Goal: Transaction & Acquisition: Purchase product/service

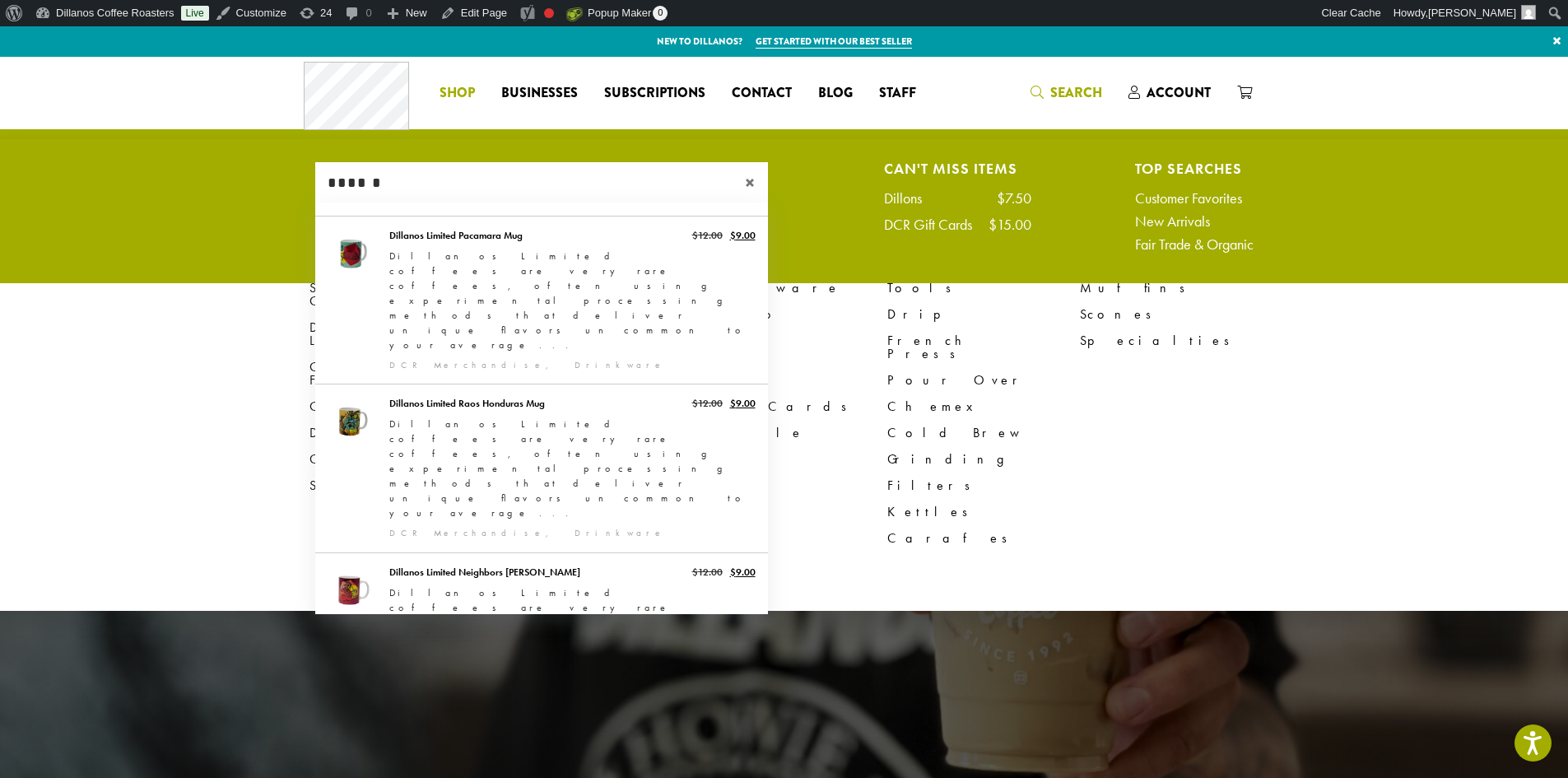
click at [447, 100] on li "Coffee All Coffees Best Sellers Blends Single Origins Dillanos Limited Organic …" at bounding box center [457, 93] width 61 height 26
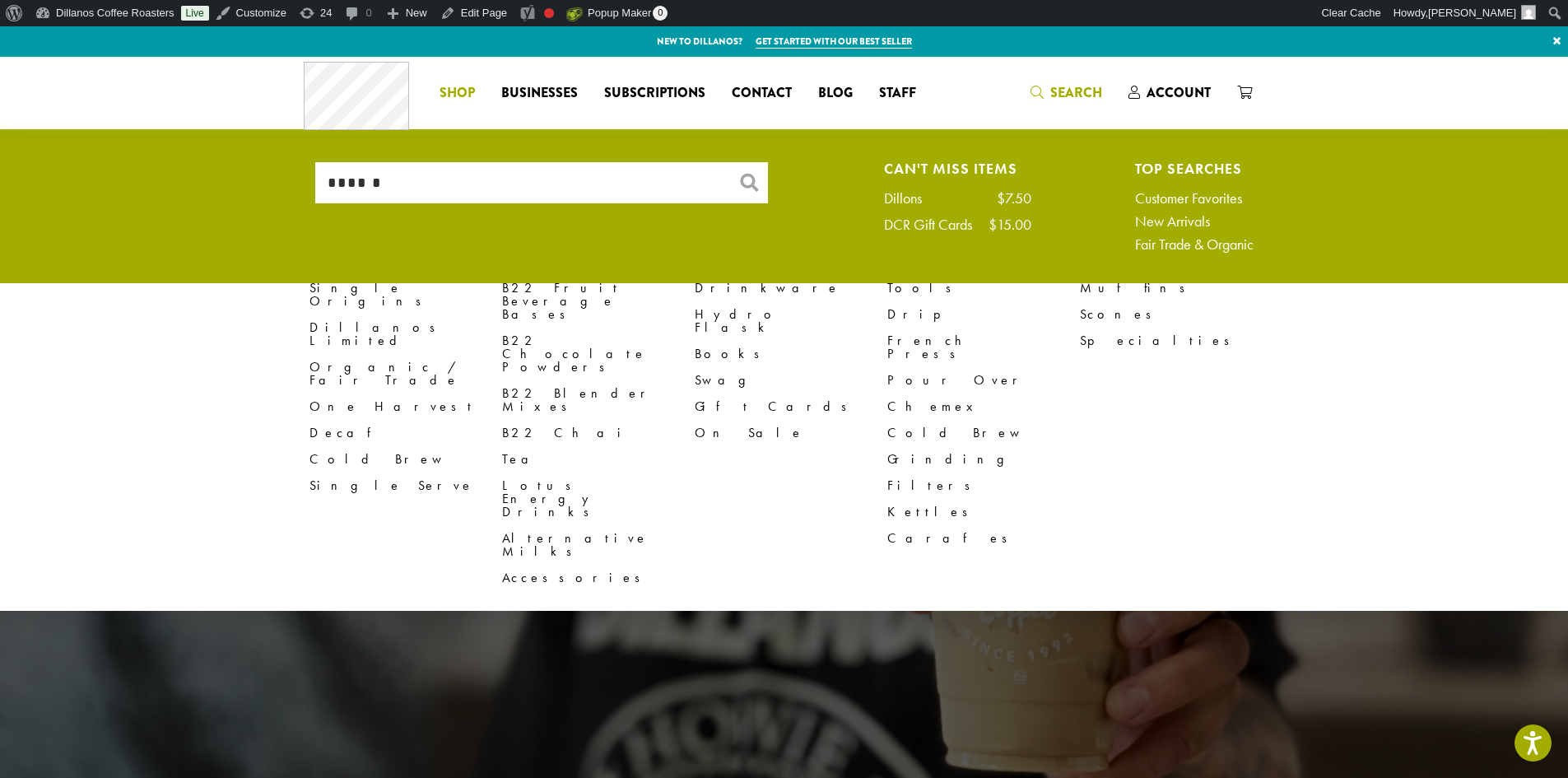
click at [271, 731] on div at bounding box center [784, 433] width 1568 height 752
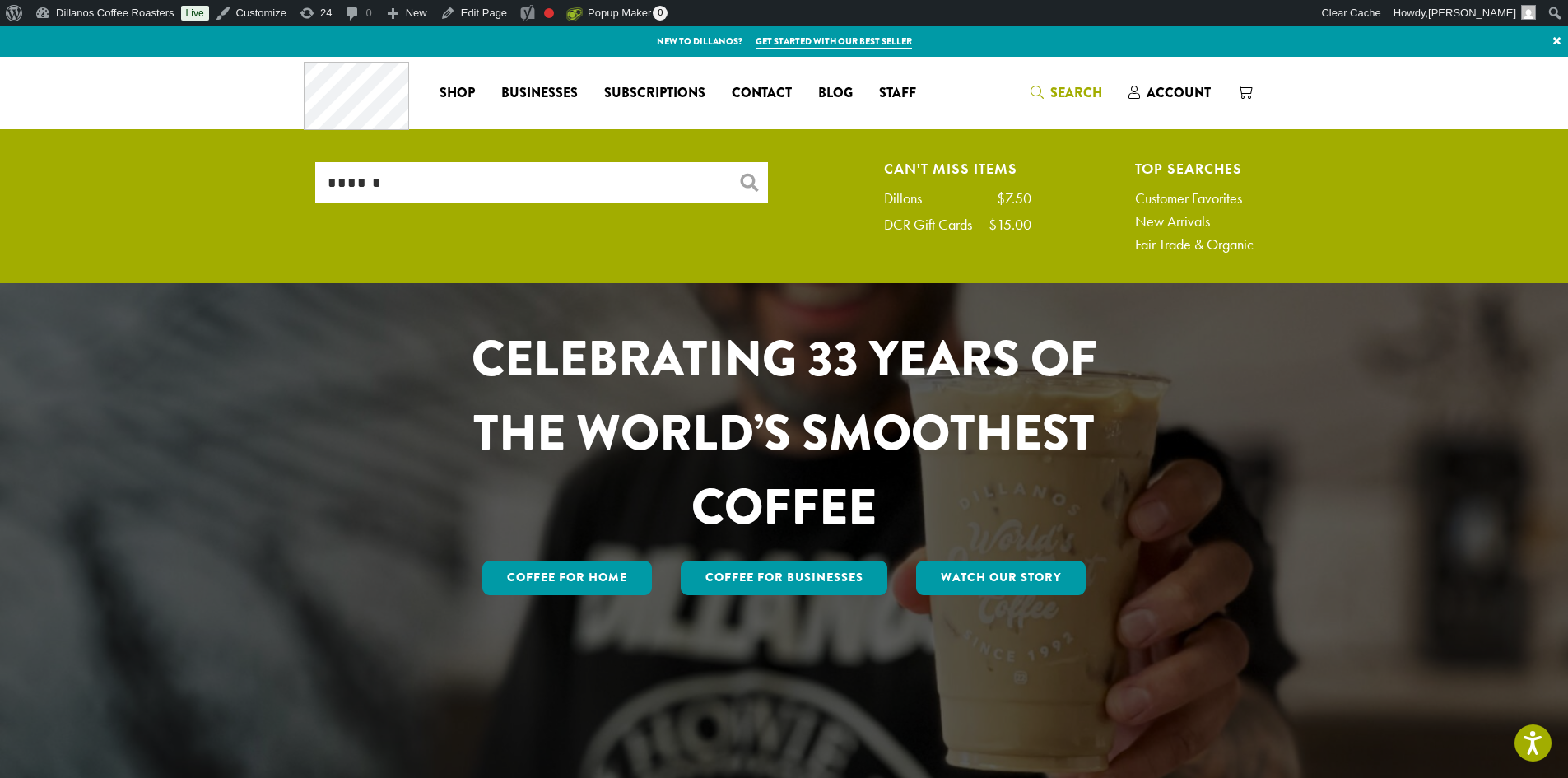
click at [1084, 94] on span "Search" at bounding box center [1077, 93] width 52 height 19
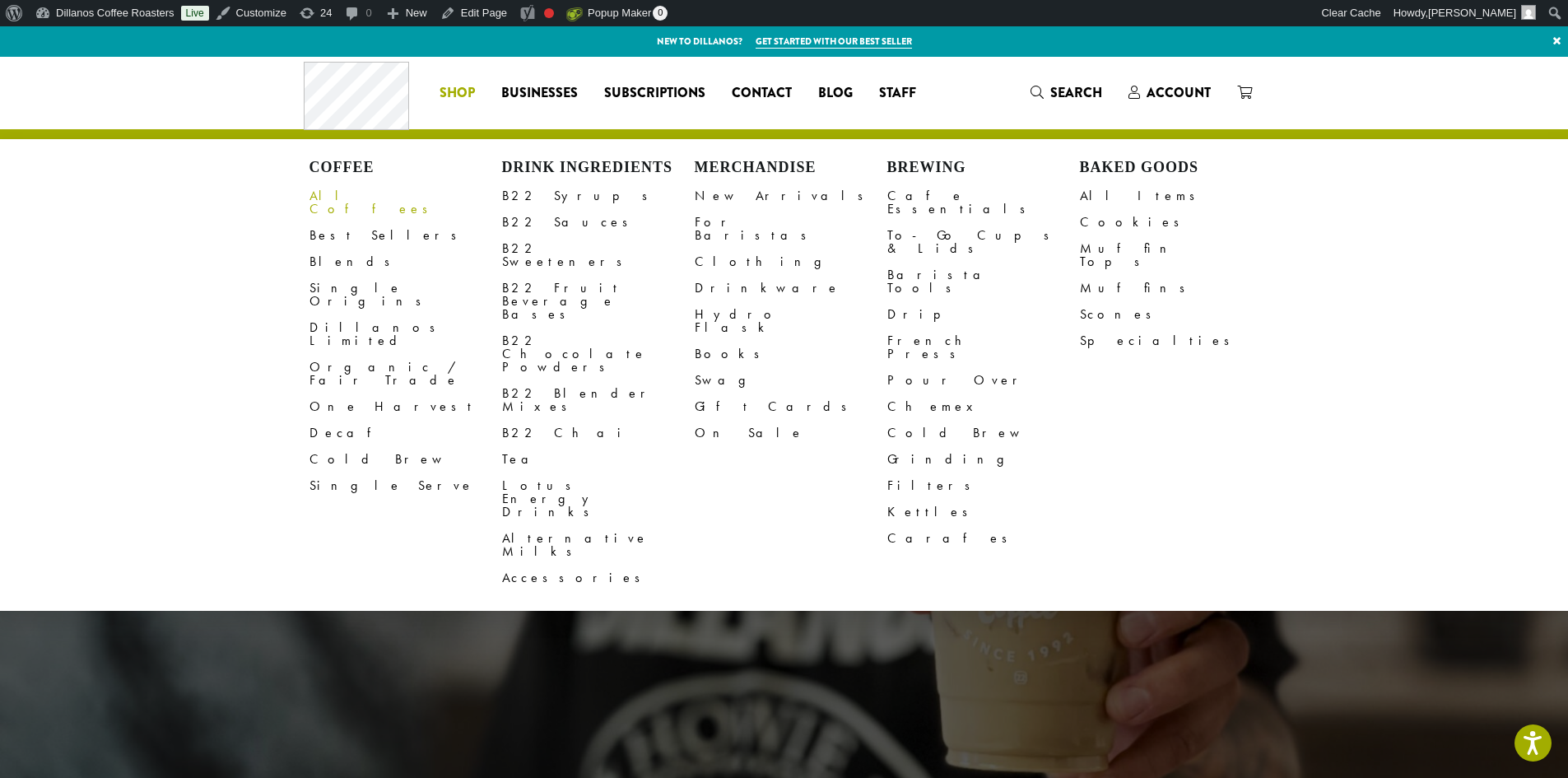
click at [342, 194] on link "All Coffees" at bounding box center [406, 203] width 193 height 40
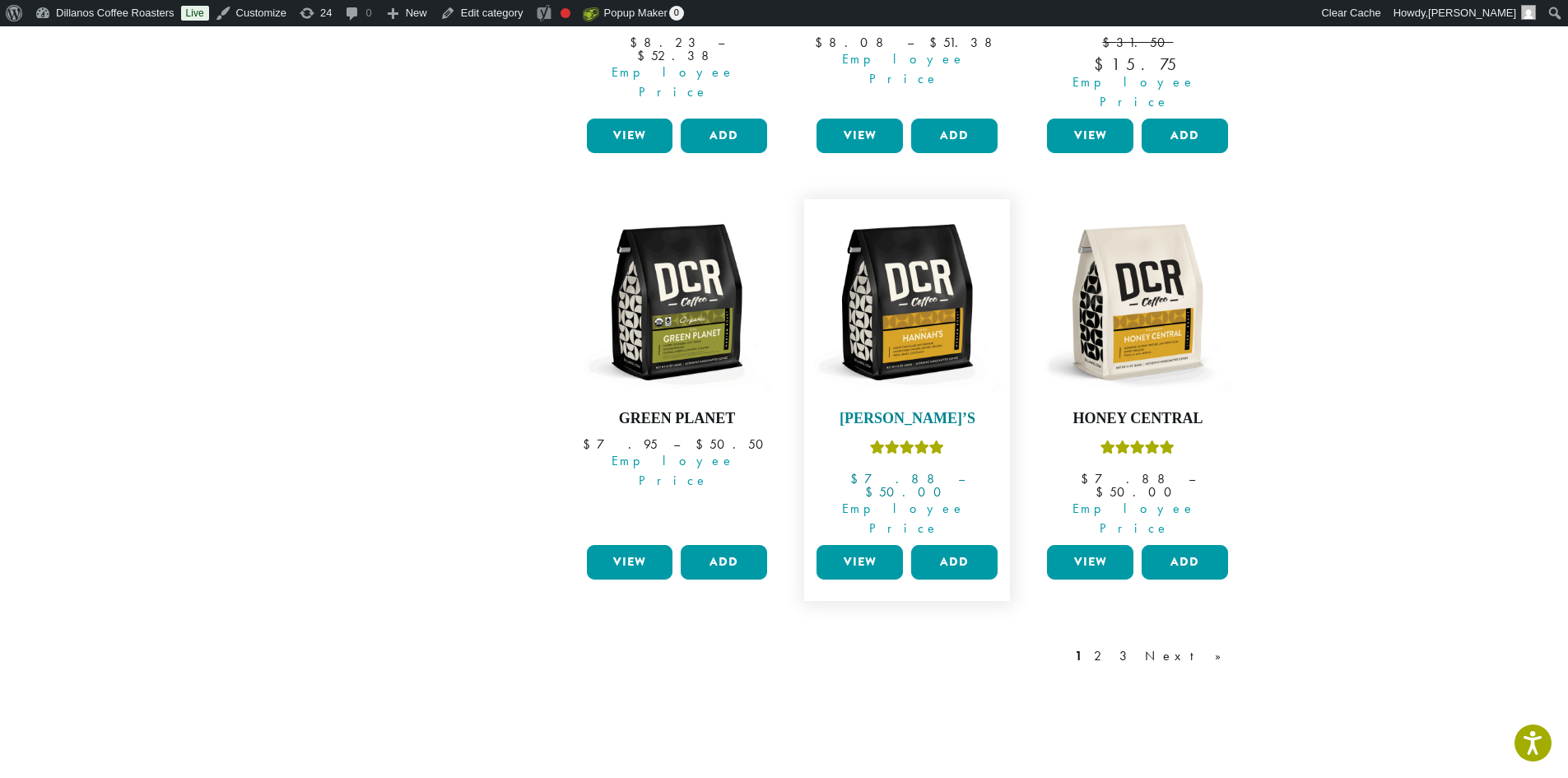
scroll to position [1400, 0]
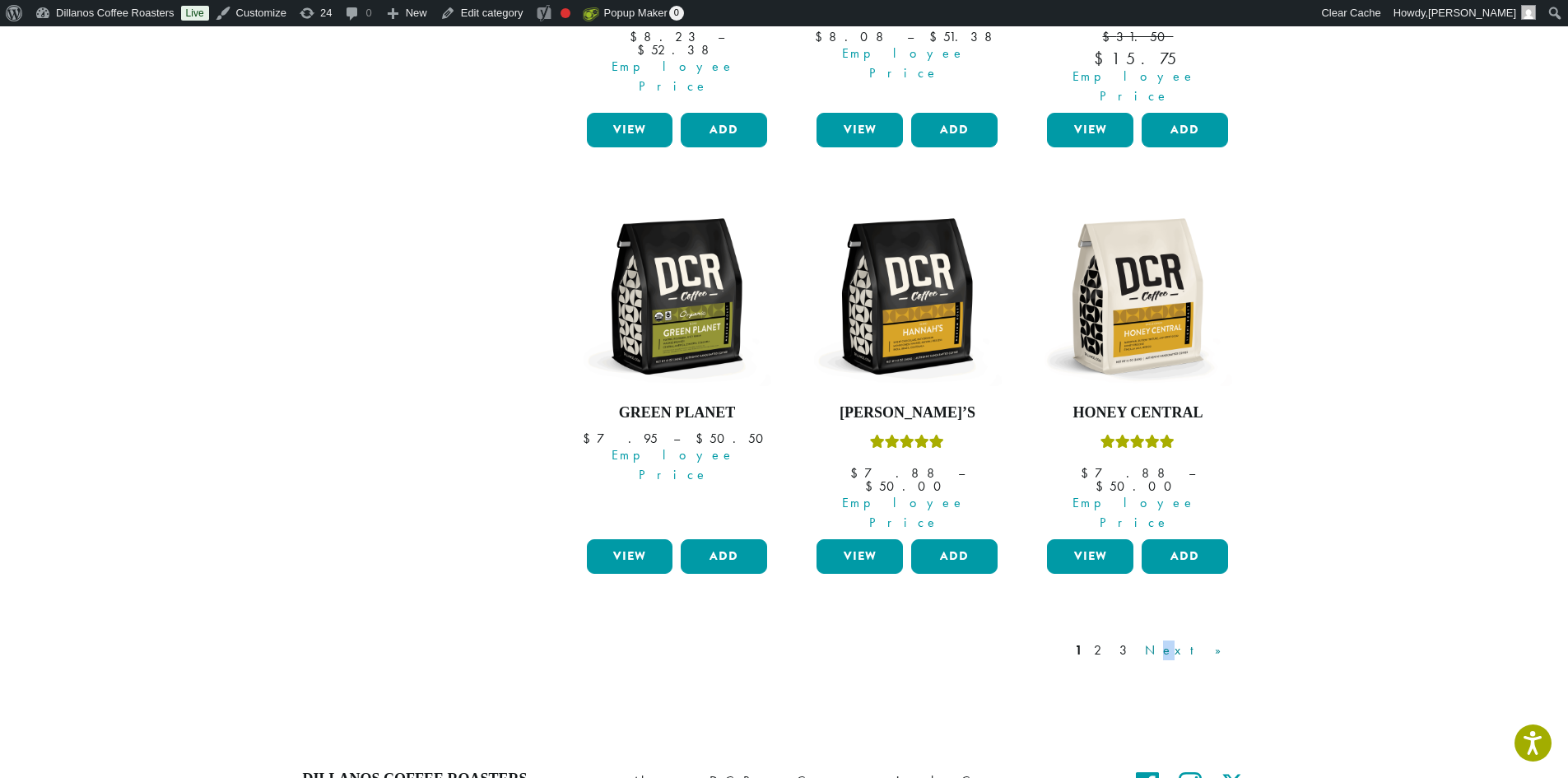
click at [1211, 641] on link "Next »" at bounding box center [1188, 651] width 94 height 20
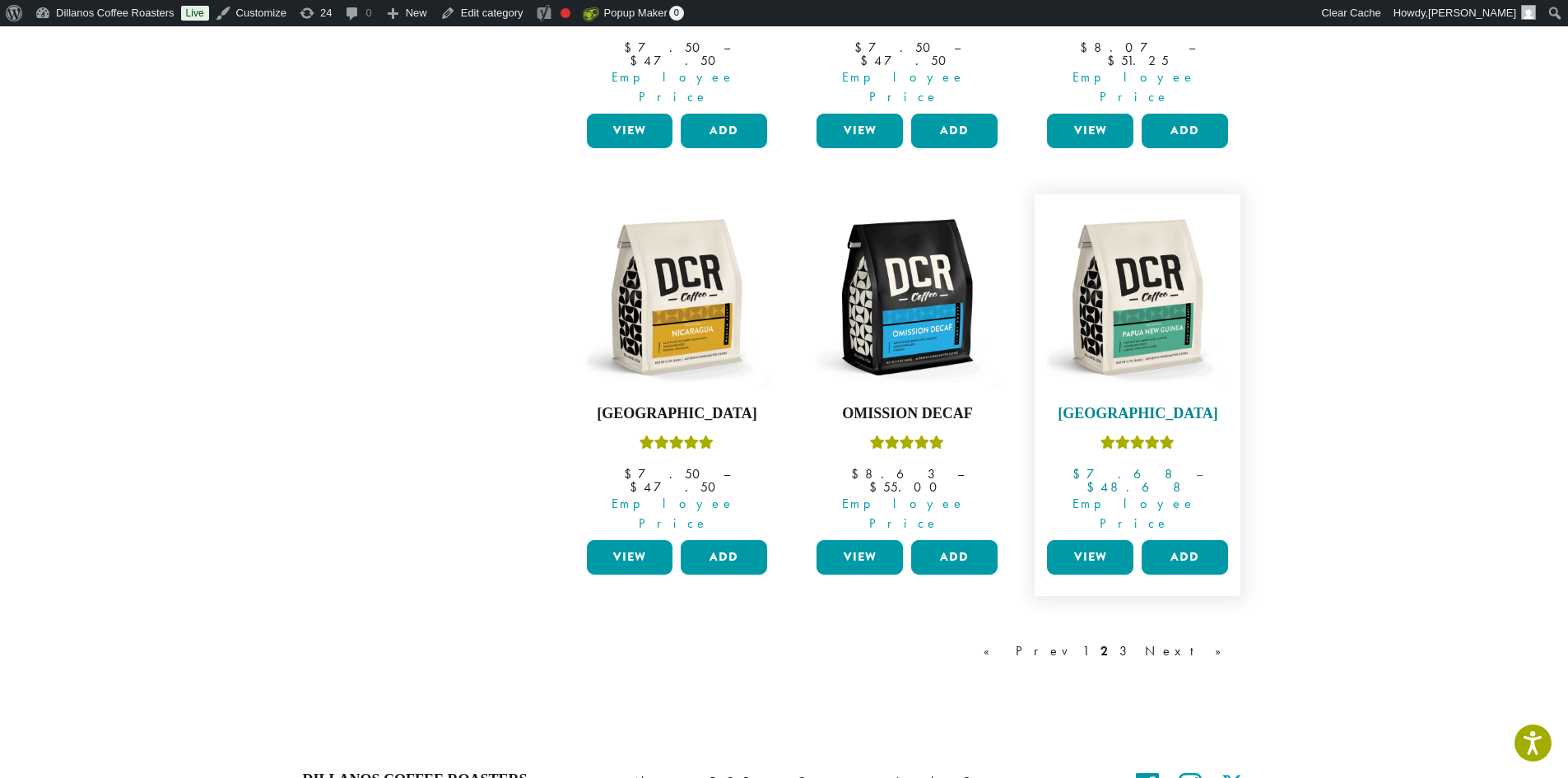
scroll to position [1437, 0]
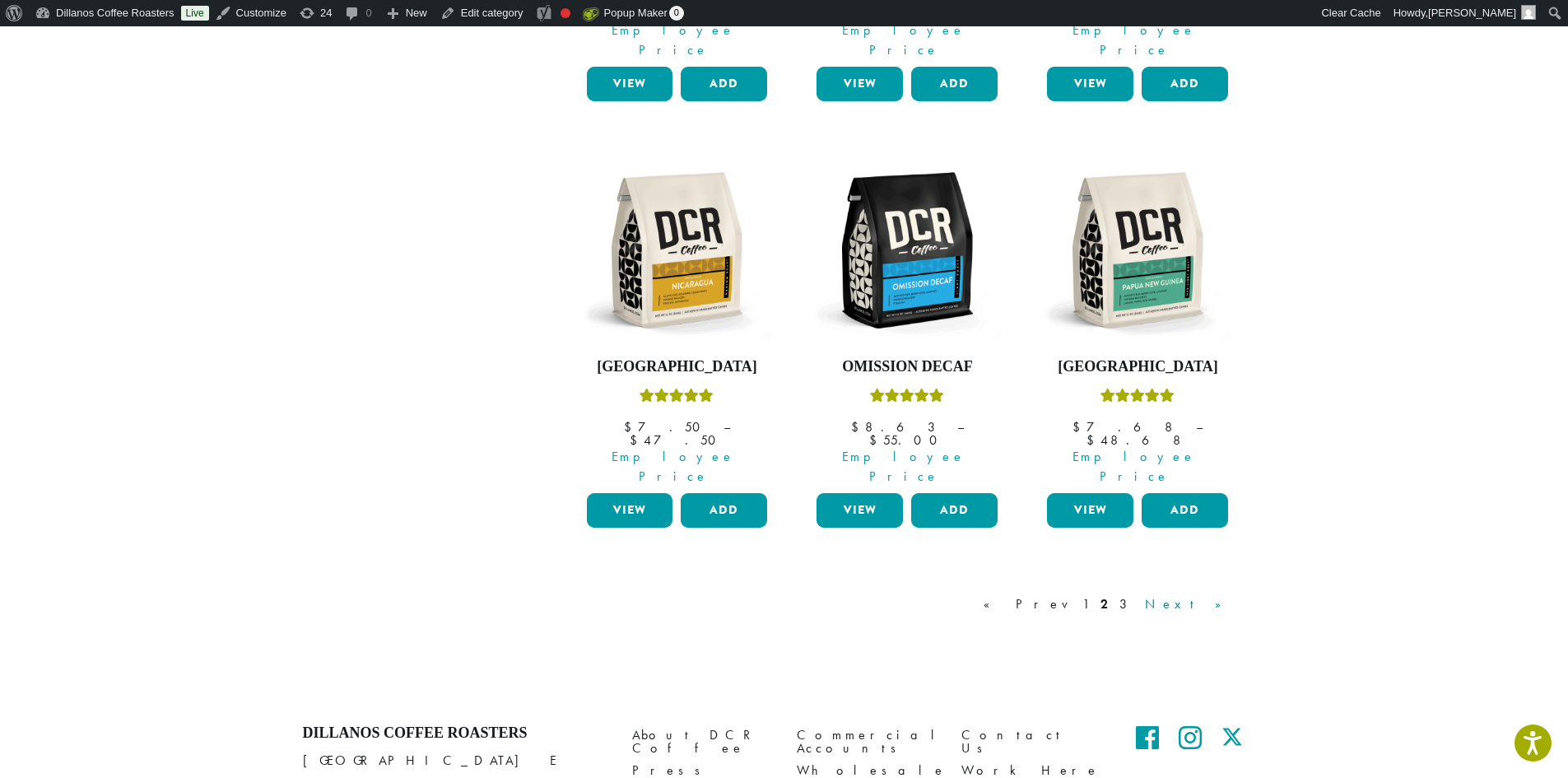
click at [1213, 595] on link "Next »" at bounding box center [1188, 604] width 94 height 20
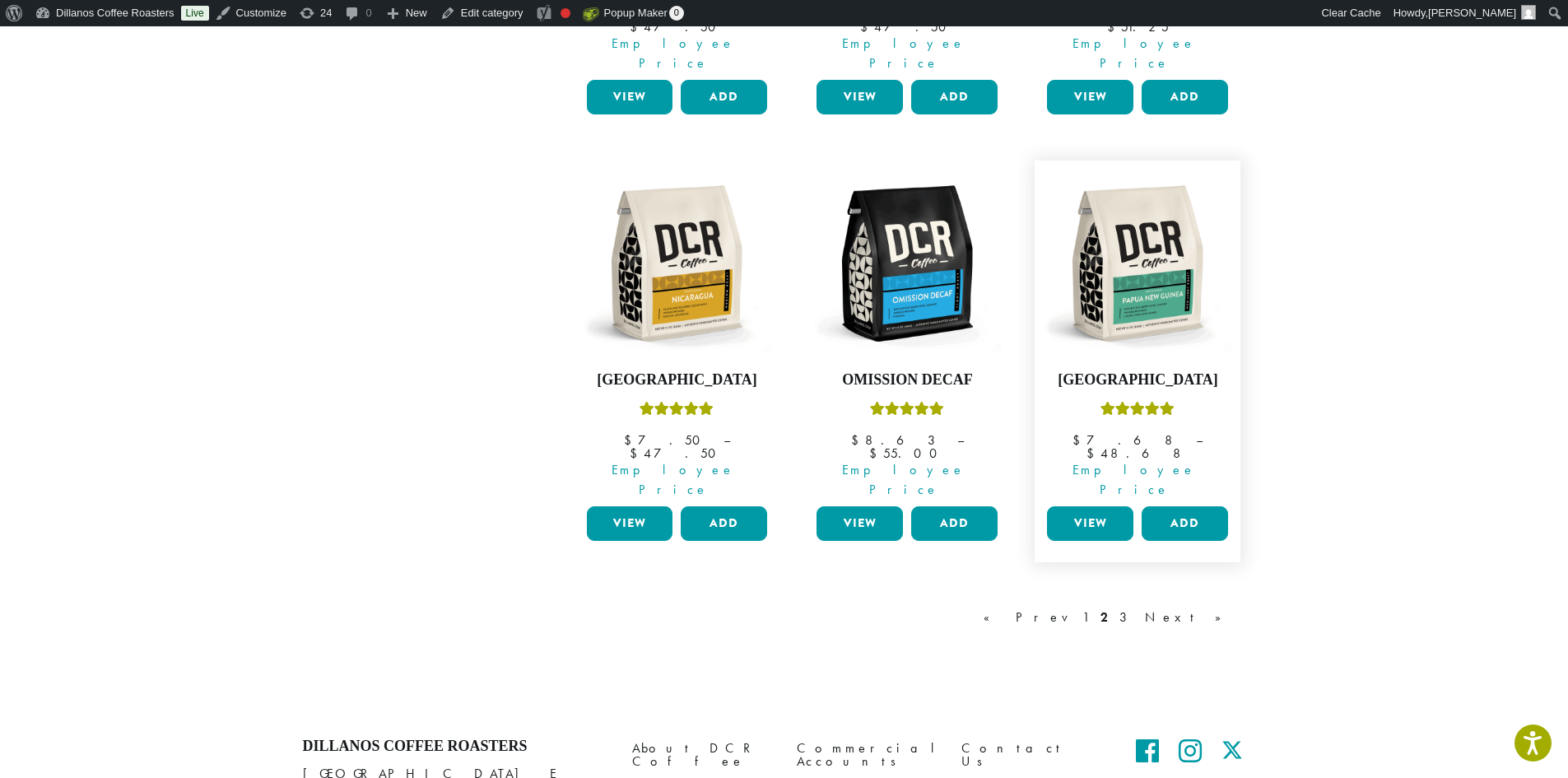
scroll to position [1437, 0]
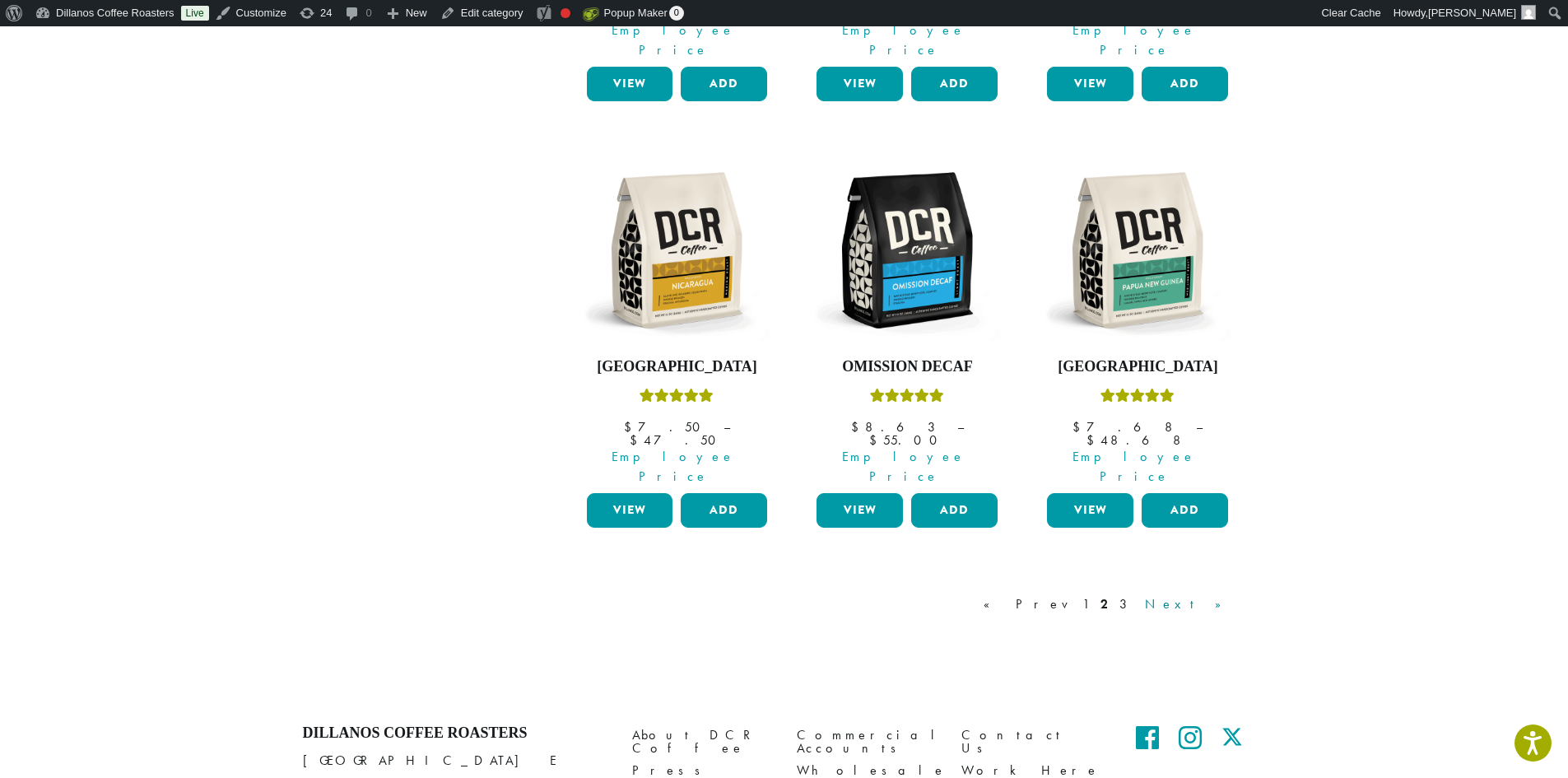
click at [1214, 595] on link "Next »" at bounding box center [1188, 604] width 94 height 20
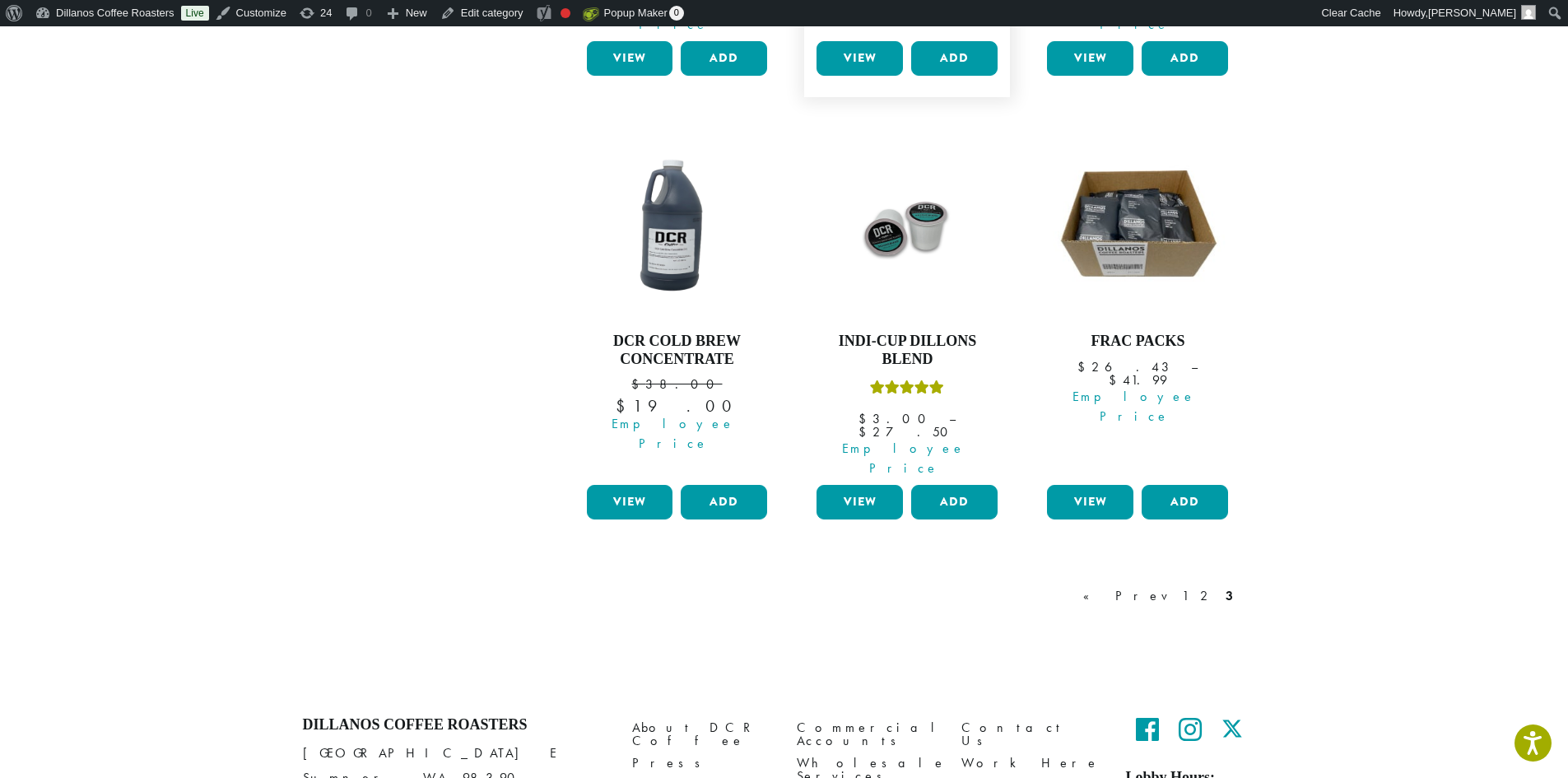
scroll to position [1454, 0]
